Goal: Transaction & Acquisition: Purchase product/service

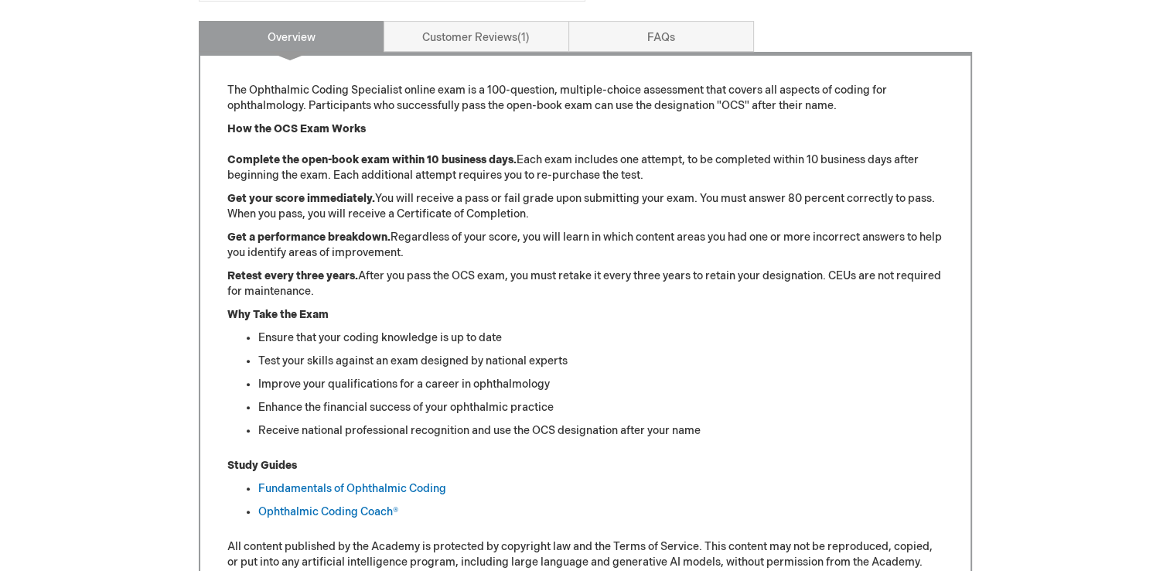
scroll to position [232, 0]
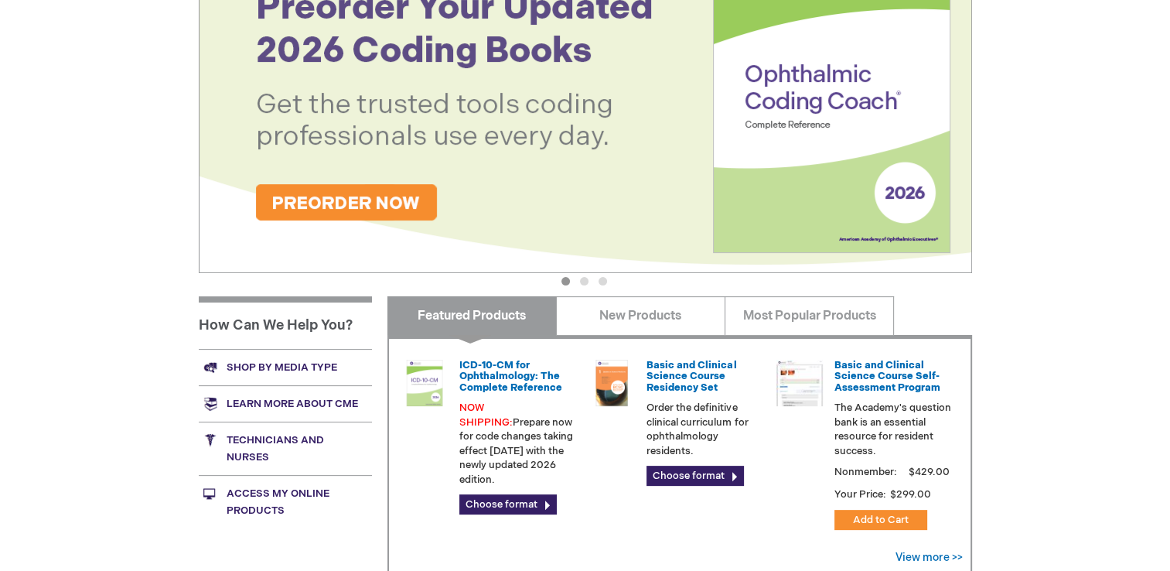
scroll to position [464, 0]
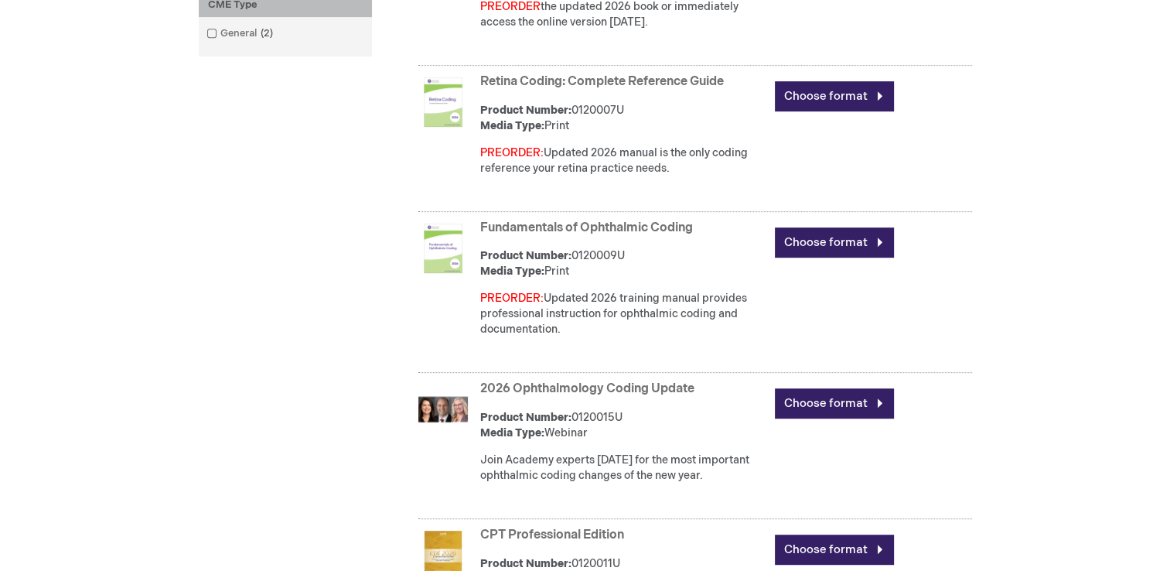
scroll to position [696, 0]
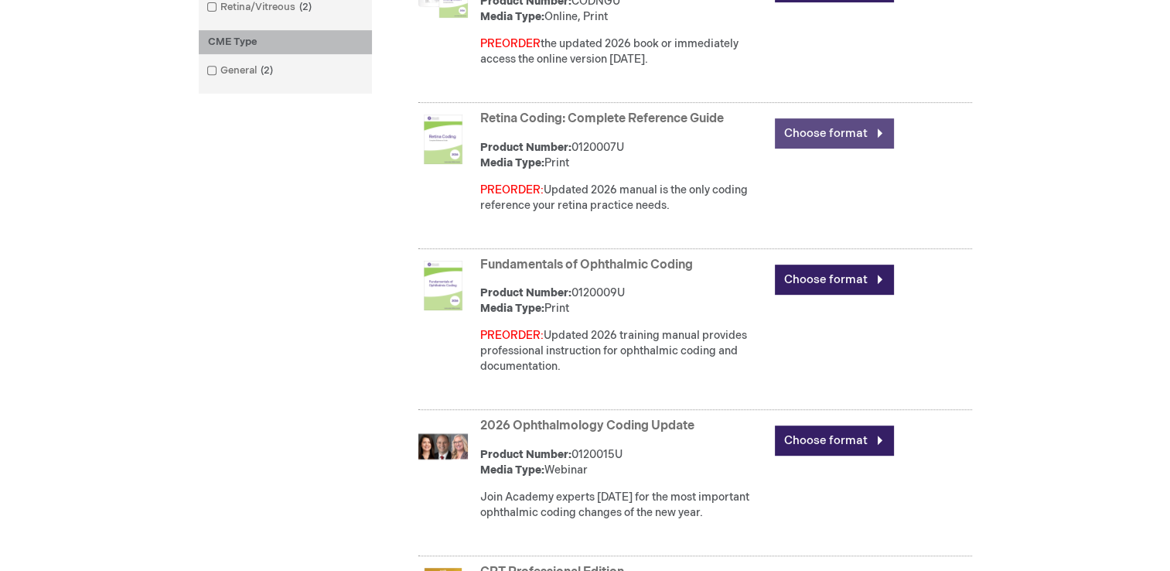
click at [815, 132] on link "Choose format" at bounding box center [834, 133] width 119 height 30
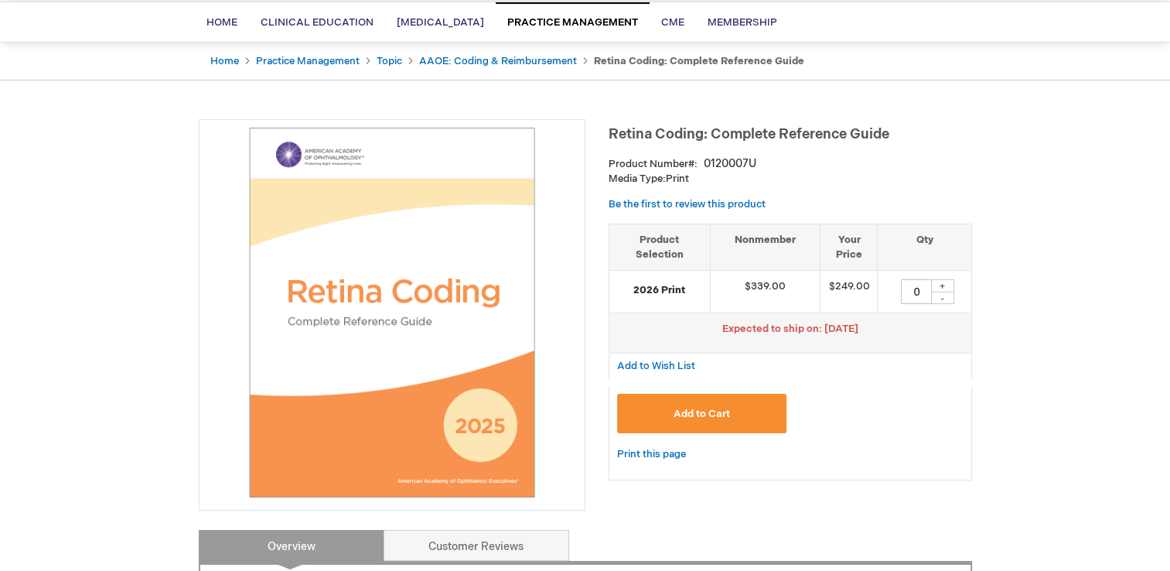
scroll to position [155, 0]
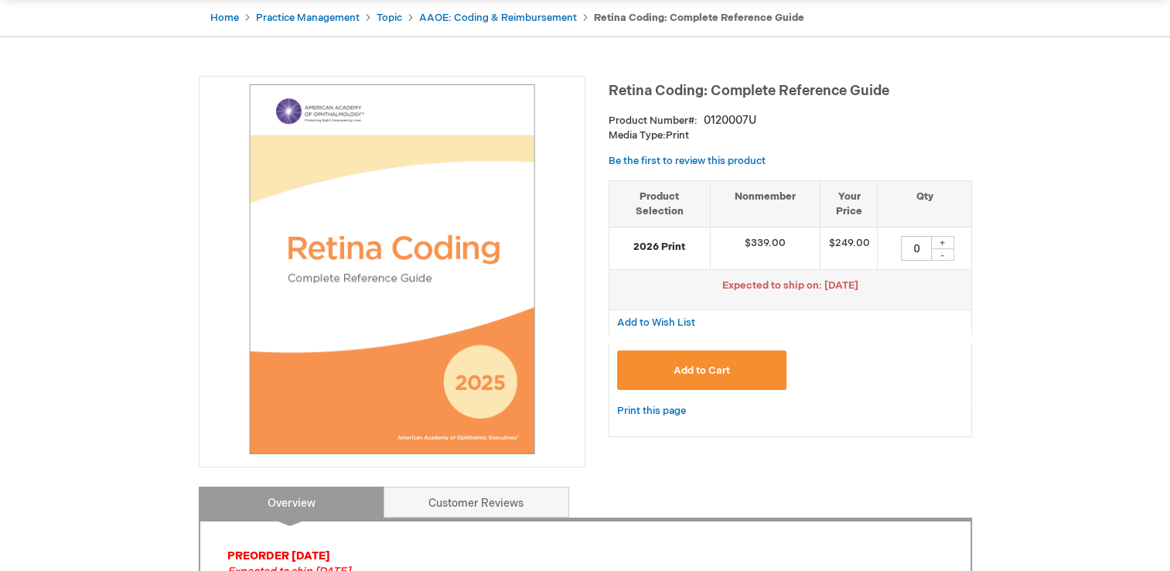
click at [457, 237] on img at bounding box center [392, 269] width 370 height 370
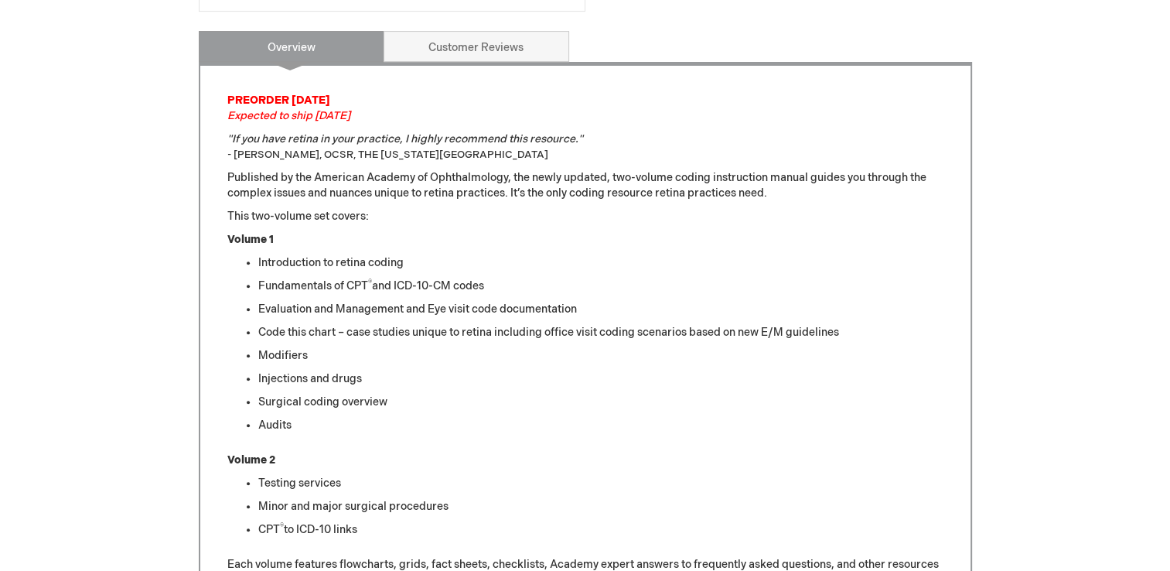
scroll to position [773, 0]
